Goal: Task Accomplishment & Management: Use online tool/utility

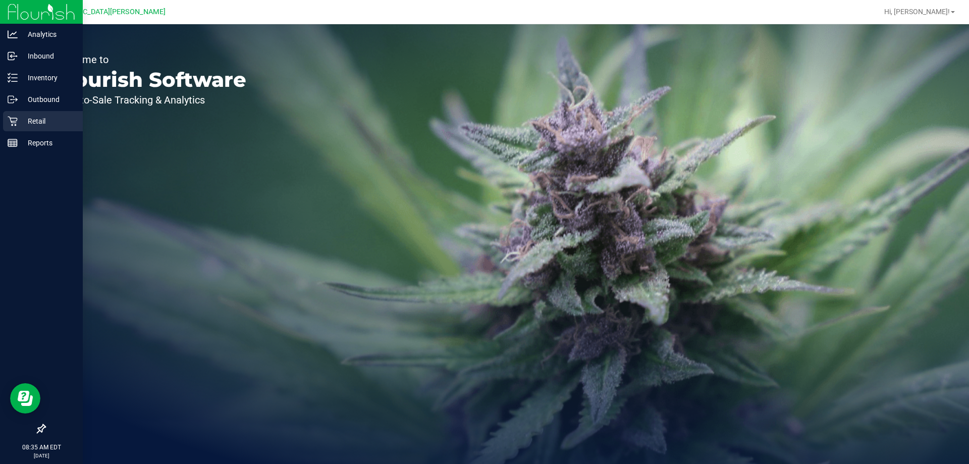
click at [39, 124] on p "Retail" at bounding box center [48, 121] width 61 height 12
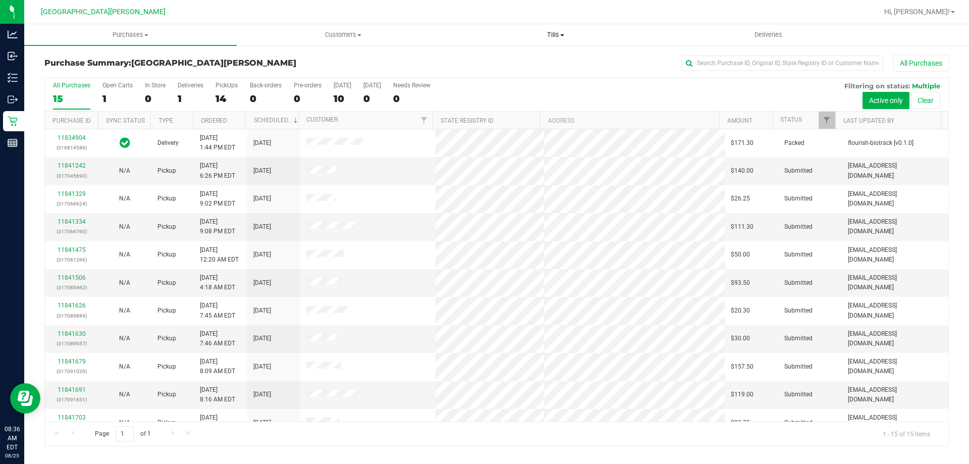
click at [559, 38] on span "Tills" at bounding box center [555, 34] width 211 height 9
click at [499, 60] on span "Manage tills" at bounding box center [483, 61] width 68 height 9
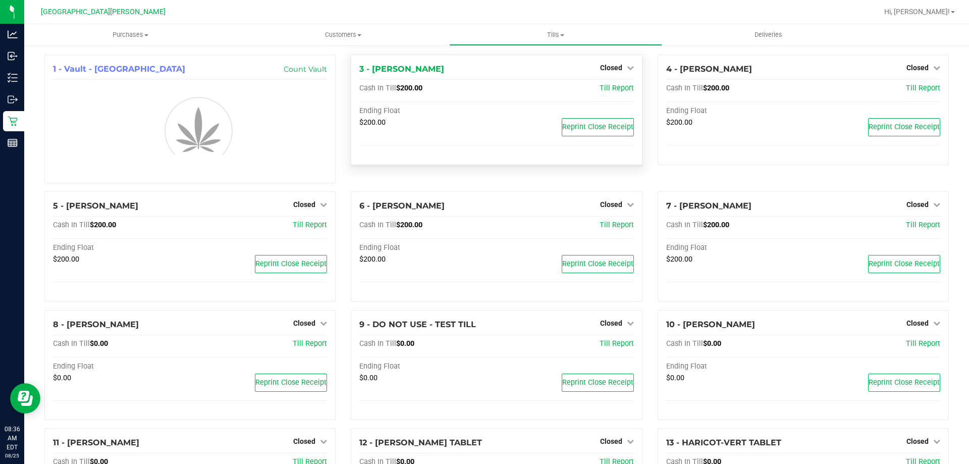
click at [623, 73] on div "Closed" at bounding box center [617, 68] width 34 height 12
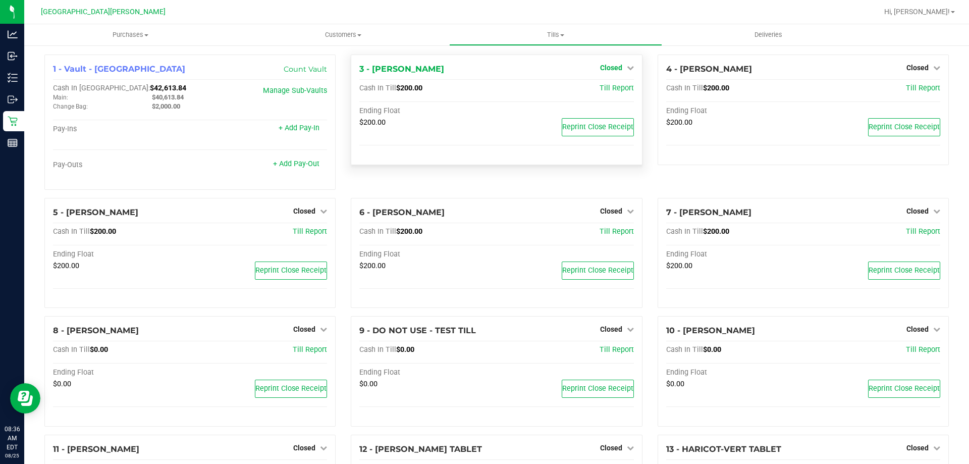
click at [620, 71] on link "Closed" at bounding box center [617, 68] width 34 height 8
click at [611, 87] on link "Open Till" at bounding box center [610, 89] width 27 height 8
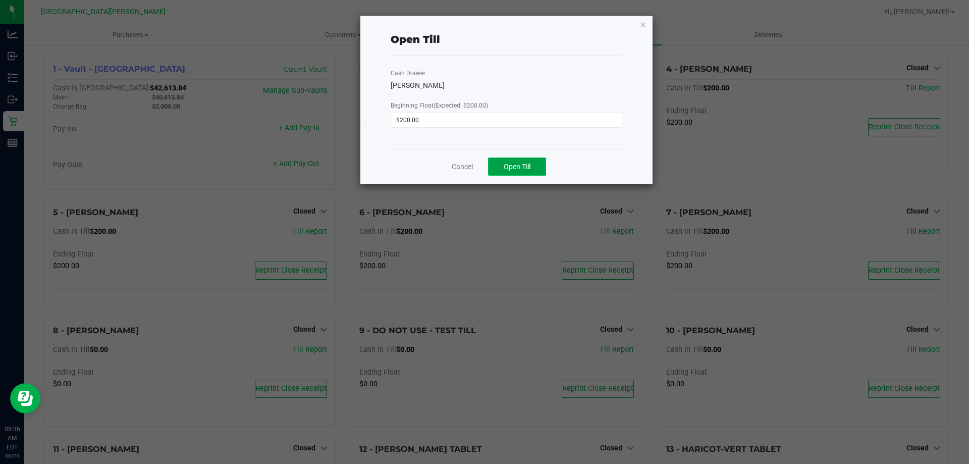
click at [525, 160] on button "Open Till" at bounding box center [517, 166] width 58 height 18
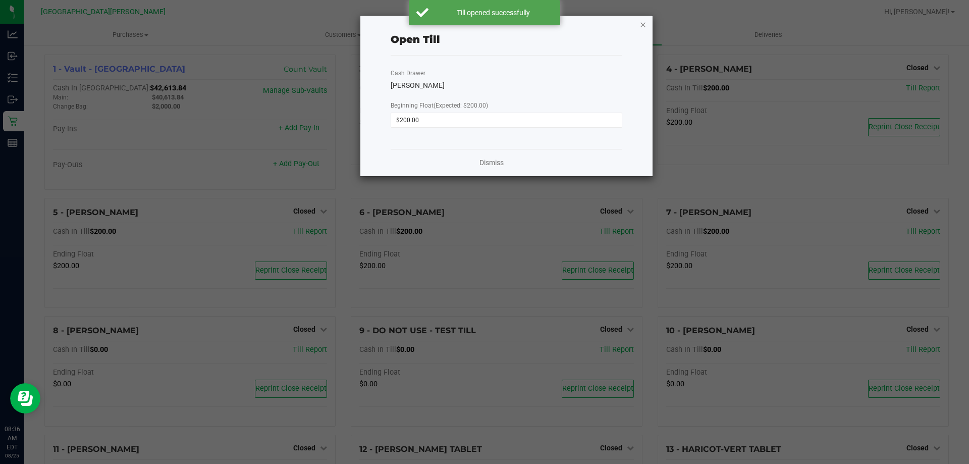
click at [642, 25] on icon "button" at bounding box center [642, 24] width 7 height 12
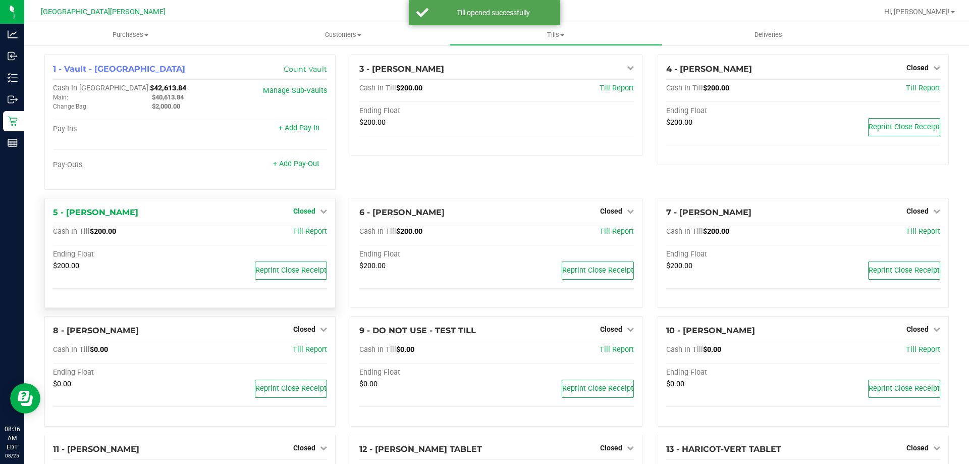
click at [305, 215] on span "Closed" at bounding box center [304, 211] width 22 height 8
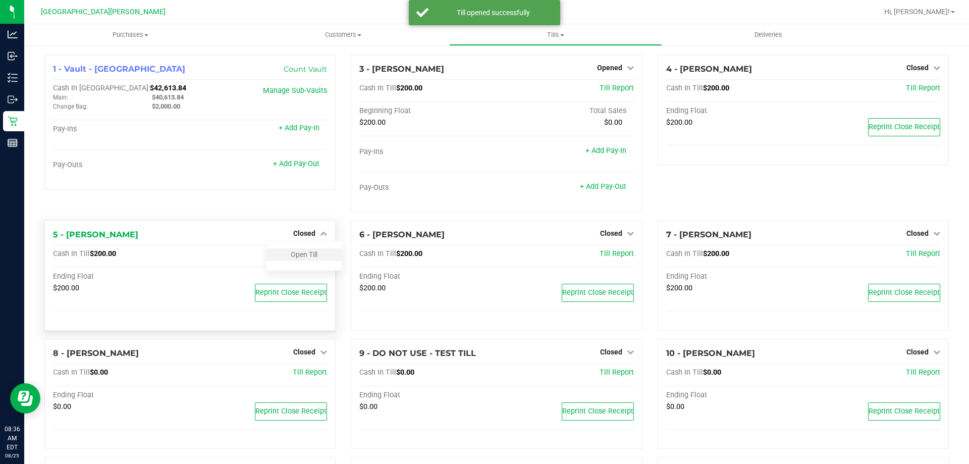
click at [306, 249] on div "Open Till" at bounding box center [304, 254] width 75 height 13
click at [307, 255] on link "Open Till" at bounding box center [304, 254] width 27 height 8
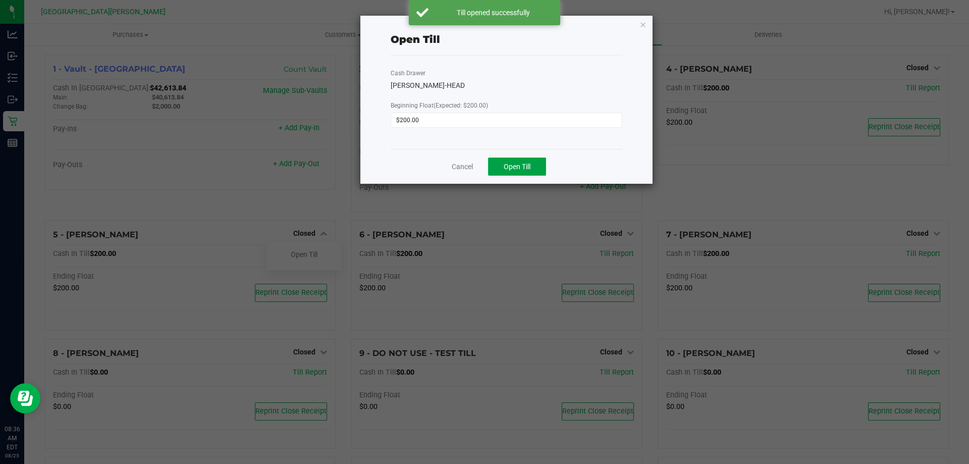
click at [517, 168] on span "Open Till" at bounding box center [517, 166] width 27 height 8
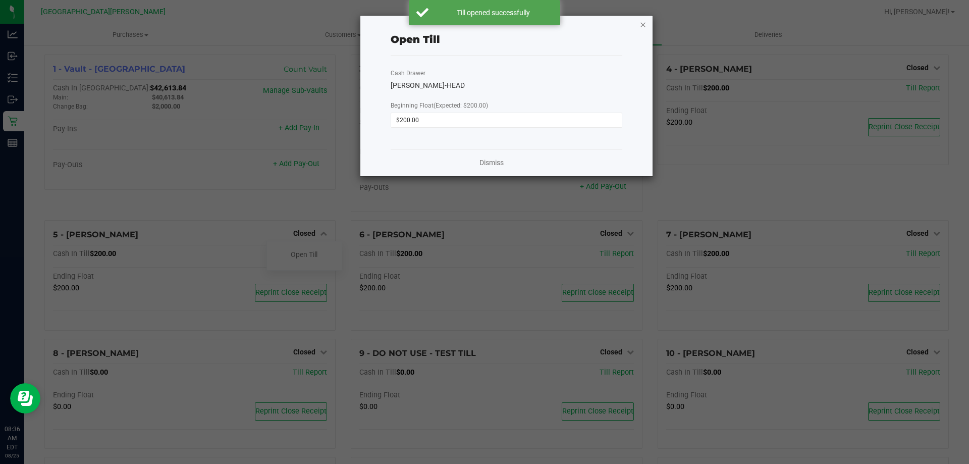
click at [645, 29] on icon "button" at bounding box center [642, 24] width 7 height 12
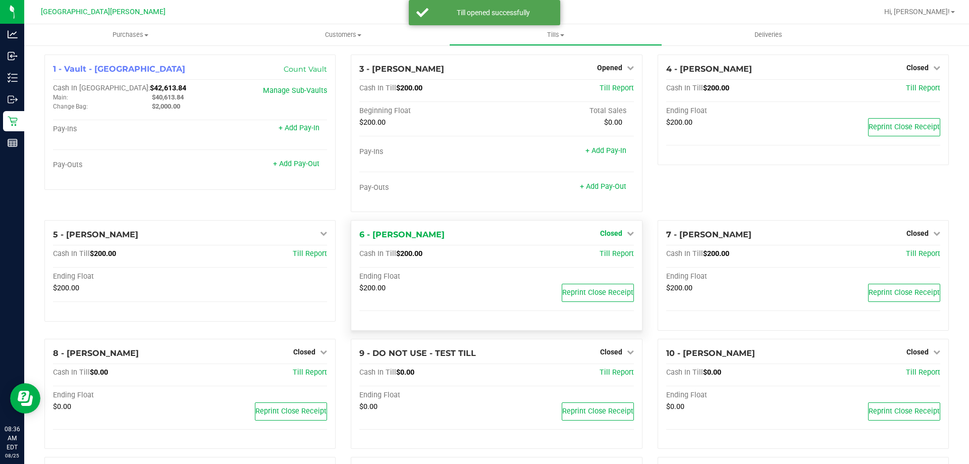
click at [611, 231] on span "Closed" at bounding box center [611, 233] width 22 height 8
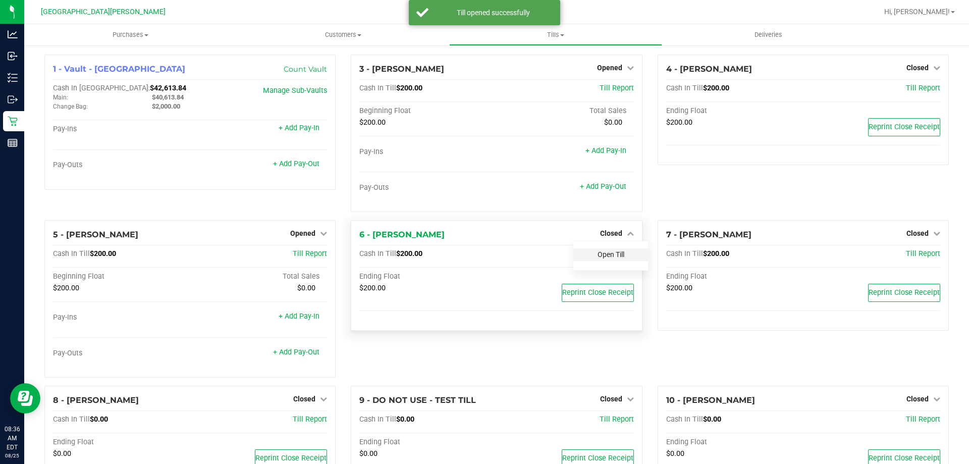
click at [605, 250] on link "Open Till" at bounding box center [610, 254] width 27 height 8
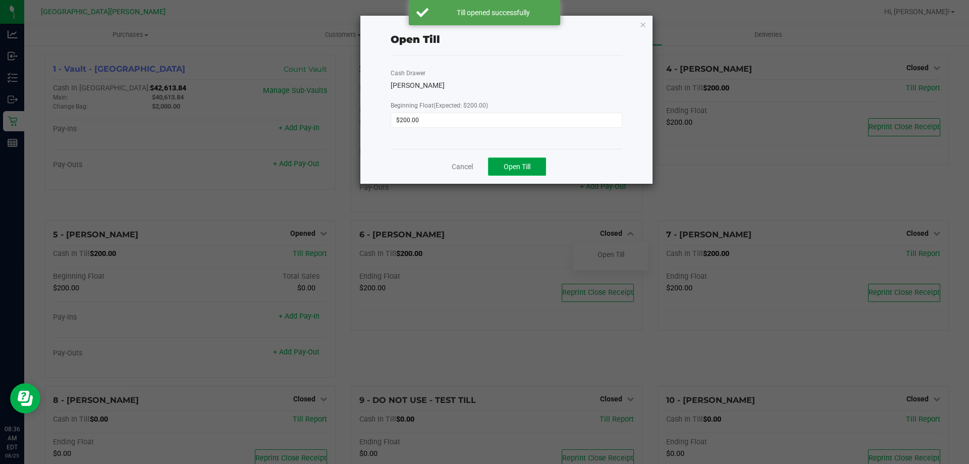
click at [528, 164] on span "Open Till" at bounding box center [517, 166] width 27 height 8
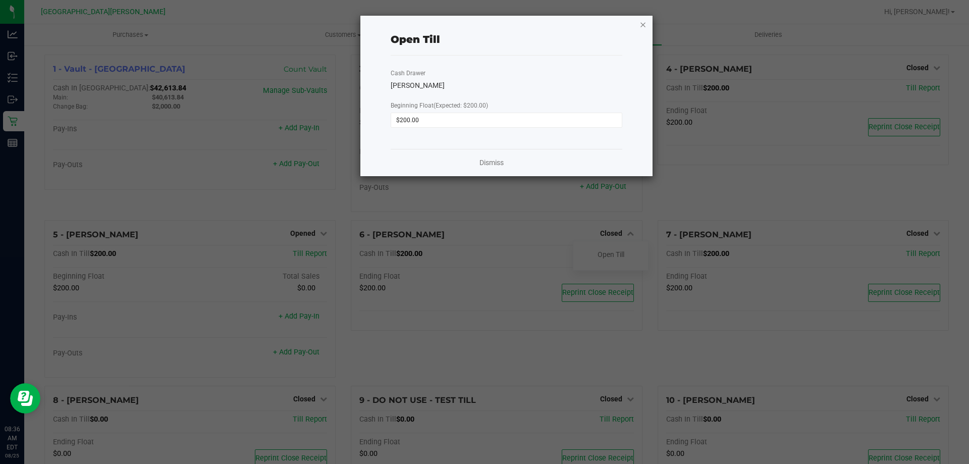
click at [643, 23] on icon "button" at bounding box center [642, 24] width 7 height 12
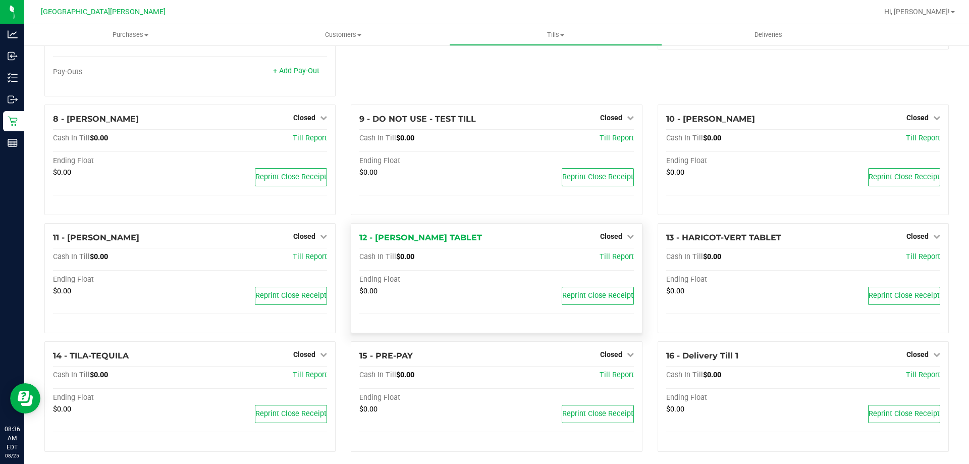
scroll to position [287, 0]
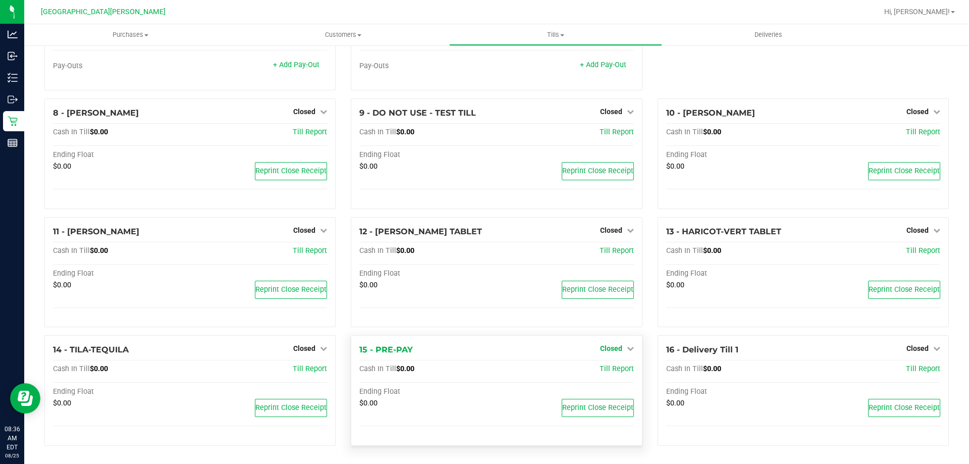
click at [613, 347] on span "Closed" at bounding box center [611, 348] width 22 height 8
click at [602, 364] on div "Open Till" at bounding box center [610, 369] width 75 height 13
click at [601, 371] on link "Open Till" at bounding box center [610, 369] width 27 height 8
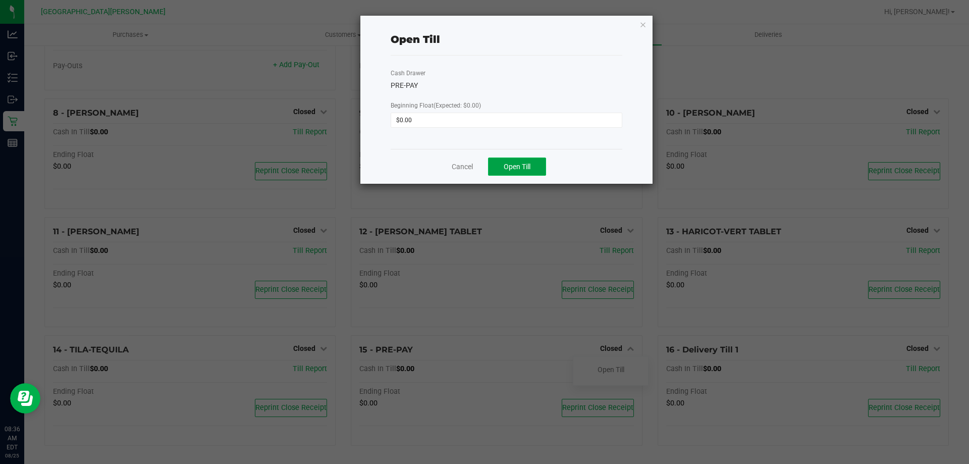
click at [526, 162] on span "Open Till" at bounding box center [517, 166] width 27 height 8
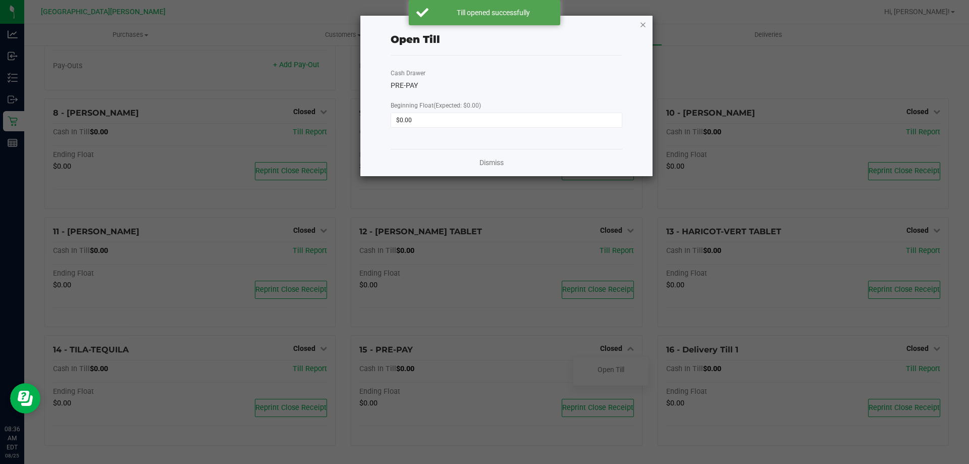
click at [645, 22] on icon "button" at bounding box center [642, 24] width 7 height 12
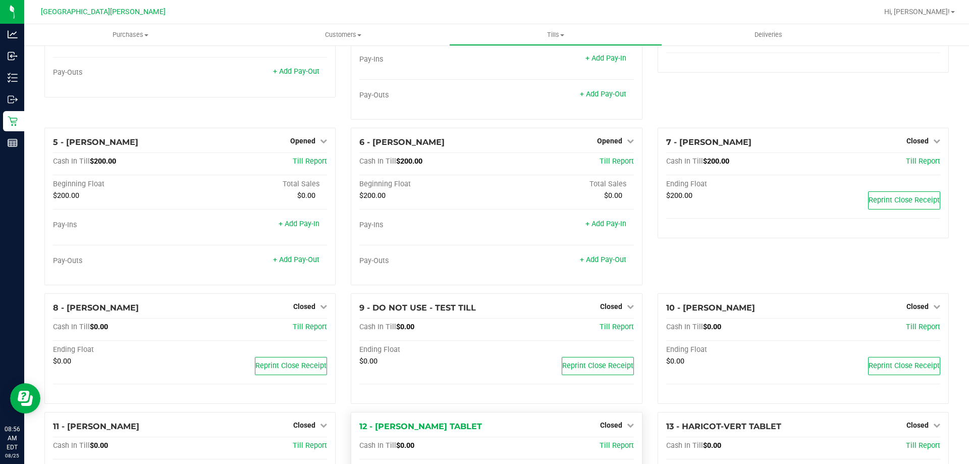
scroll to position [0, 0]
